Goal: Task Accomplishment & Management: Complete application form

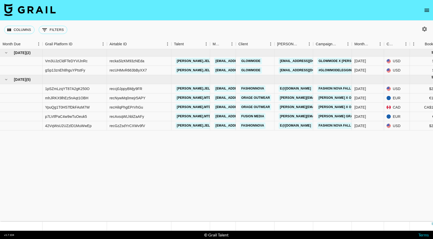
click at [242, 11] on icon "open drawer" at bounding box center [426, 10] width 6 height 6
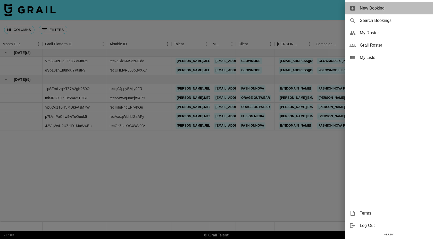
click at [242, 10] on span "New Booking" at bounding box center [393, 8] width 69 height 6
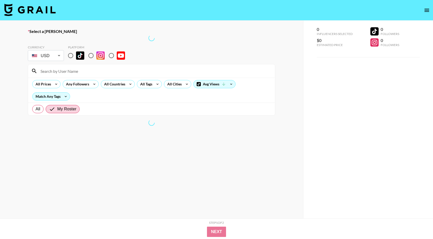
click at [58, 57] on body "Select a [PERSON_NAME] Currency USD USD ​ Platform All Prices Any Followers All…" at bounding box center [216, 136] width 433 height 272
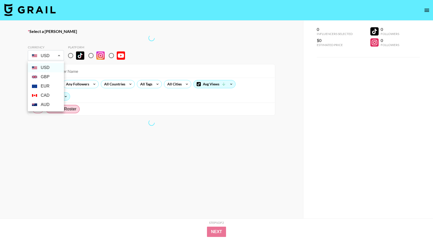
click at [45, 96] on li "CAD" at bounding box center [46, 95] width 36 height 9
click at [42, 96] on li "CAD" at bounding box center [46, 95] width 36 height 9
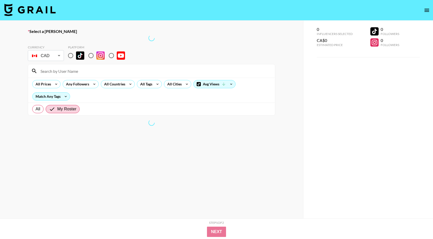
click at [90, 56] on div at bounding box center [216, 119] width 433 height 239
click at [92, 56] on div at bounding box center [216, 119] width 433 height 239
type input "CAD"
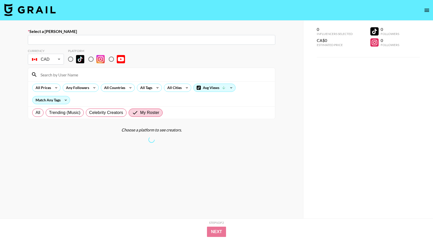
click at [92, 58] on input "radio" at bounding box center [90, 59] width 11 height 11
radio input "true"
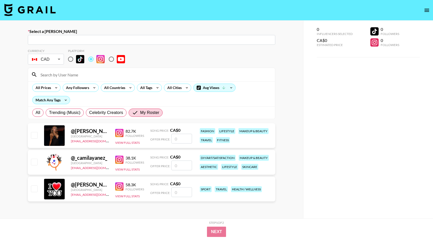
click at [87, 39] on input "text" at bounding box center [151, 40] width 241 height 6
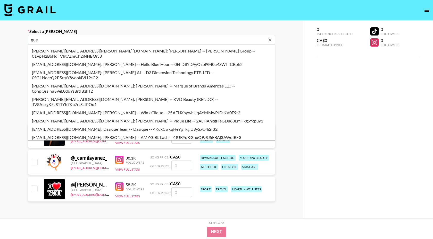
type input "[PERSON_NAME][EMAIL_ADDRESS][DOMAIN_NAME]: [PERSON_NAME] -- Orage Outwear -- mB…"
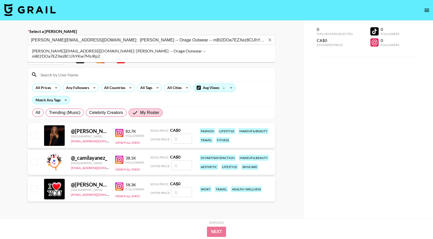
click at [134, 50] on li "[PERSON_NAME][EMAIL_ADDRESS][DOMAIN_NAME]: [PERSON_NAME] -- Orage Outwear -- mB…" at bounding box center [151, 53] width 247 height 13
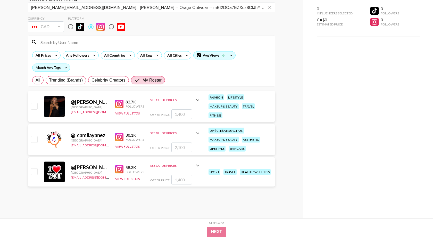
scroll to position [37, 0]
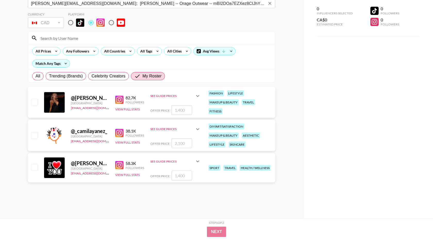
click at [33, 167] on input "checkbox" at bounding box center [34, 167] width 6 height 6
checkbox input "true"
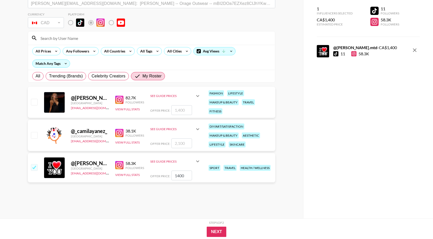
click at [182, 175] on input "1400" at bounding box center [181, 176] width 21 height 10
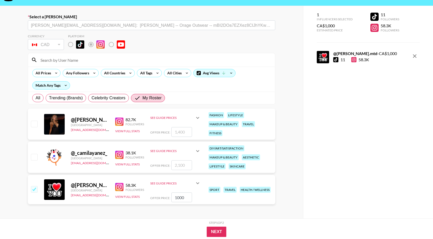
scroll to position [0, 0]
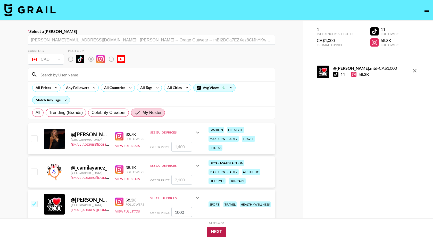
type input "1000"
click at [221, 185] on button "Next" at bounding box center [217, 232] width 20 height 10
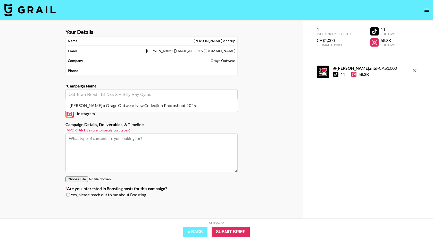
click at [125, 97] on input "text" at bounding box center [151, 95] width 166 height 6
click at [128, 106] on li "[PERSON_NAME] x Orage Outwear New Collection Photoshoot 2026" at bounding box center [151, 105] width 172 height 8
type input "[PERSON_NAME] x Orage Outwear New Collection Photoshoot 2026"
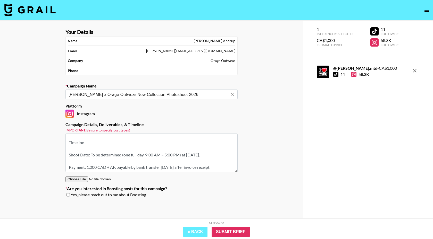
scroll to position [21, 0]
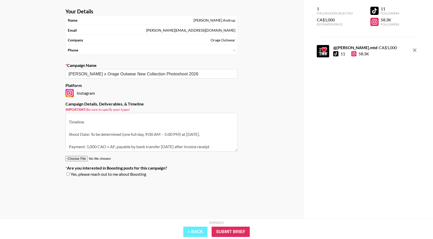
drag, startPoint x: 192, startPoint y: 134, endPoint x: 188, endPoint y: 134, distance: 3.3
click at [188, 134] on textarea "Instagram -- Instagram -- Campaign Details Campaign Name: Orage Outerwear – New…" at bounding box center [151, 132] width 172 height 39
click at [197, 134] on textarea "Instagram -- Instagram -- Campaign Details Campaign Name: Orage Outerwear – New…" at bounding box center [151, 132] width 172 height 39
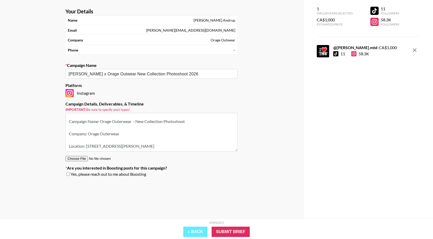
scroll to position [0, 0]
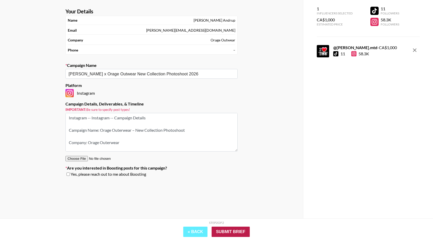
type textarea "Instagram -- Instagram -- Campaign Details Campaign Name: Orage Outerwear – New…"
click at [241, 185] on input "Submit Brief" at bounding box center [230, 232] width 38 height 10
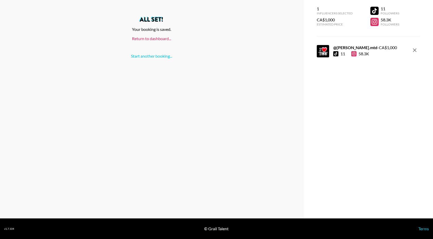
click at [164, 40] on link "Return to dashboard..." at bounding box center [151, 38] width 39 height 5
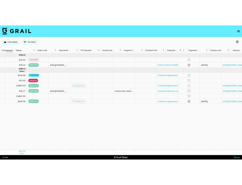
scroll to position [0, 487]
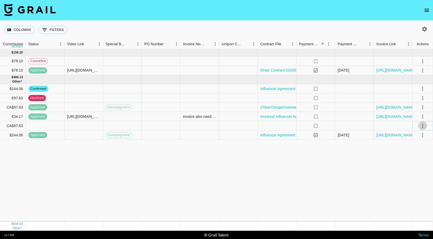
click at [422, 126] on icon "select merge strategy" at bounding box center [422, 126] width 1 height 4
click at [421, 138] on li "Confirm" at bounding box center [415, 136] width 33 height 9
click at [133, 126] on div at bounding box center [122, 125] width 39 height 9
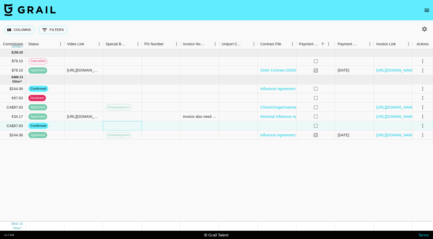
click at [133, 126] on div at bounding box center [122, 125] width 39 height 9
click at [116, 125] on div at bounding box center [122, 125] width 39 height 9
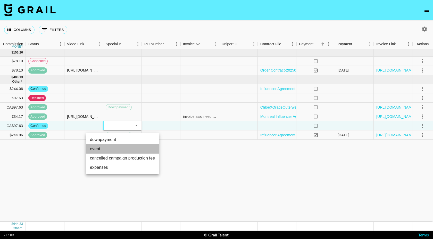
click at [111, 147] on li "event" at bounding box center [122, 148] width 73 height 9
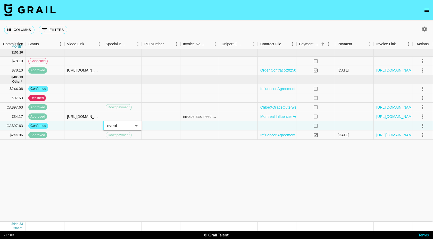
click at [136, 124] on body "Columns 0 Filters + Booking Month Due Grail Platform ID Airtable ID Talent Mana…" at bounding box center [216, 119] width 433 height 239
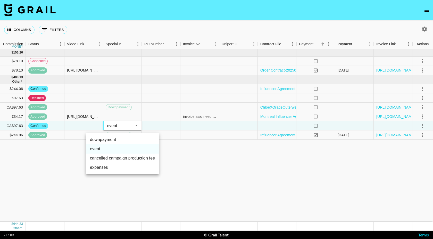
click at [118, 141] on li "downpayment" at bounding box center [122, 139] width 73 height 9
type input "downpayment"
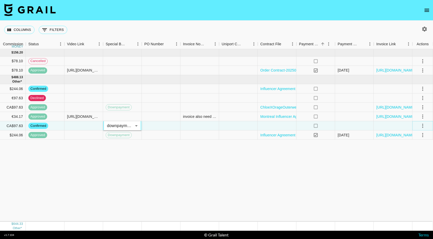
click at [424, 126] on icon "select merge strategy" at bounding box center [422, 126] width 6 height 6
click at [277, 126] on div at bounding box center [277, 125] width 39 height 9
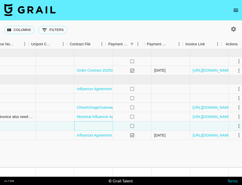
scroll to position [0, 677]
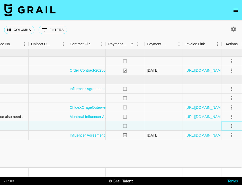
click at [232, 124] on icon "select merge strategy" at bounding box center [232, 126] width 1 height 4
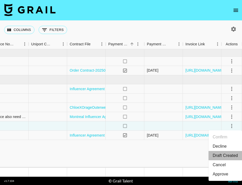
click at [234, 157] on li "Draft Created" at bounding box center [225, 155] width 33 height 9
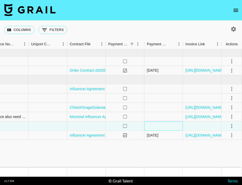
click at [170, 125] on div at bounding box center [163, 125] width 39 height 9
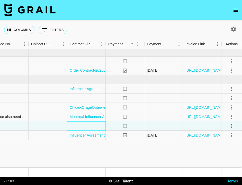
click at [83, 125] on div at bounding box center [86, 125] width 39 height 9
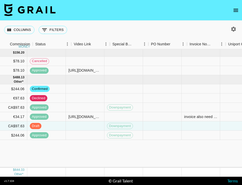
scroll to position [0, 464]
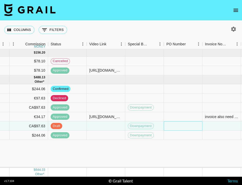
click at [180, 127] on div at bounding box center [183, 125] width 39 height 9
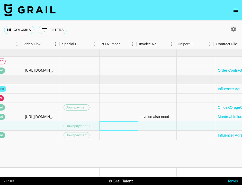
scroll to position [0, 530]
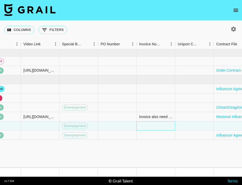
click at [154, 127] on div at bounding box center [156, 125] width 39 height 9
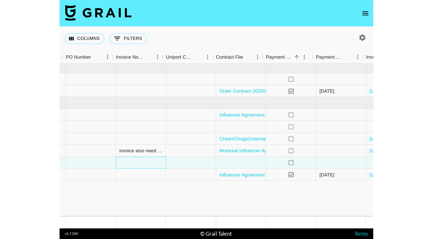
scroll to position [0, 640]
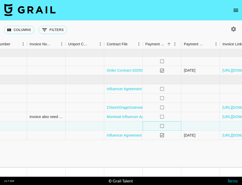
click at [154, 127] on div "no" at bounding box center [162, 125] width 39 height 9
click at [207, 127] on div at bounding box center [201, 125] width 39 height 9
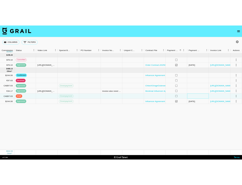
scroll to position [0, 487]
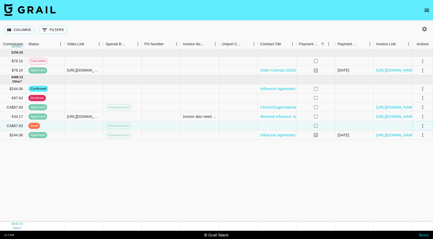
click at [421, 126] on icon "select merge strategy" at bounding box center [422, 126] width 6 height 6
click at [422, 127] on icon "select merge strategy" at bounding box center [422, 126] width 6 height 6
click at [390, 126] on div at bounding box center [392, 125] width 39 height 9
click at [354, 124] on div at bounding box center [354, 125] width 39 height 9
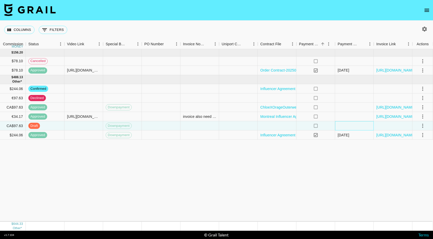
click at [354, 124] on div at bounding box center [354, 125] width 39 height 9
click at [275, 124] on div at bounding box center [277, 125] width 39 height 9
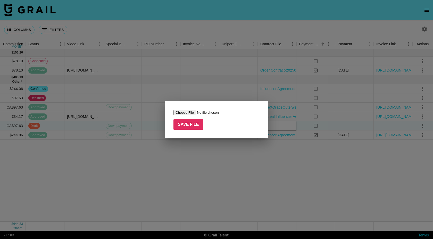
click at [275, 124] on div at bounding box center [216, 119] width 433 height 239
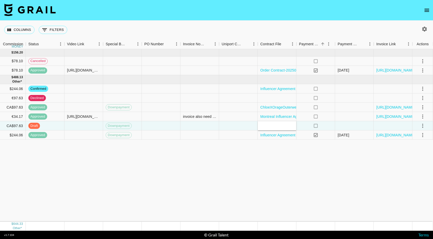
click at [277, 126] on div at bounding box center [277, 125] width 39 height 9
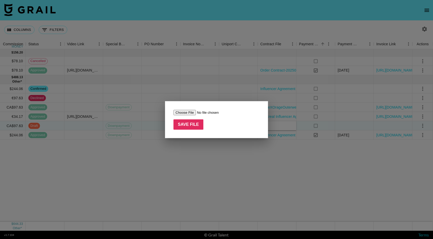
click at [235, 174] on div at bounding box center [216, 119] width 433 height 239
